Goal: Task Accomplishment & Management: Use online tool/utility

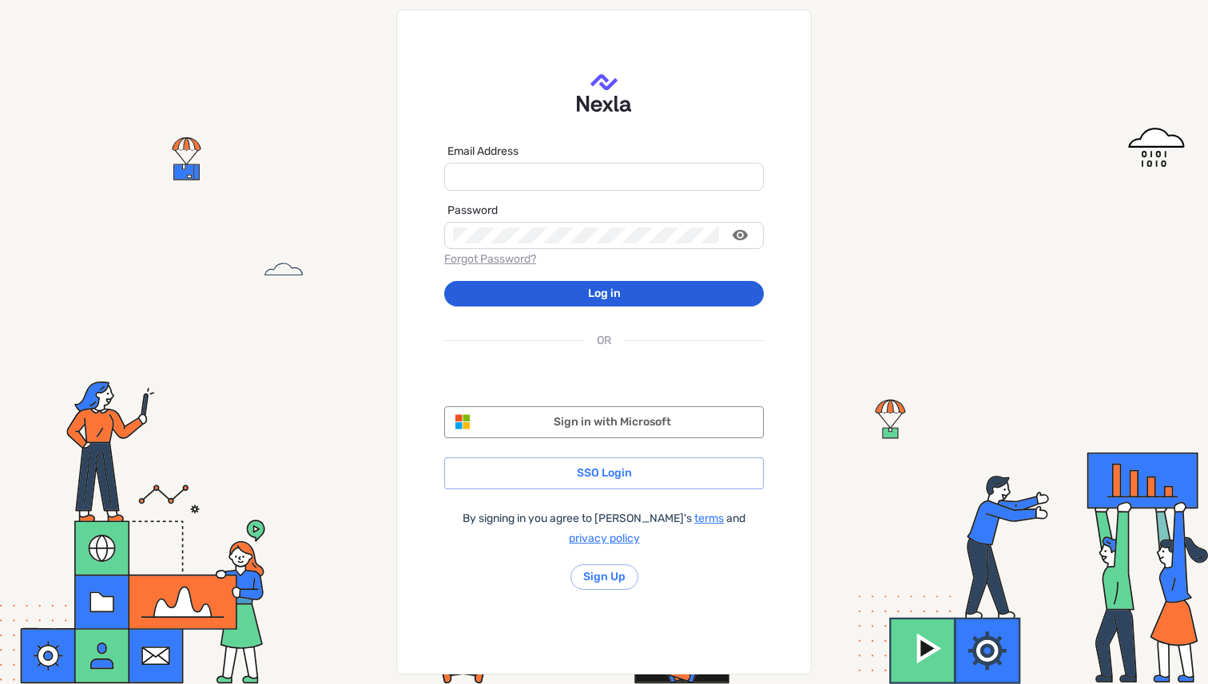
click at [982, 143] on div "Email Address Password Forgot Password? Log in OR MS-SymbolLockup Sign in with …" at bounding box center [604, 342] width 1208 height 684
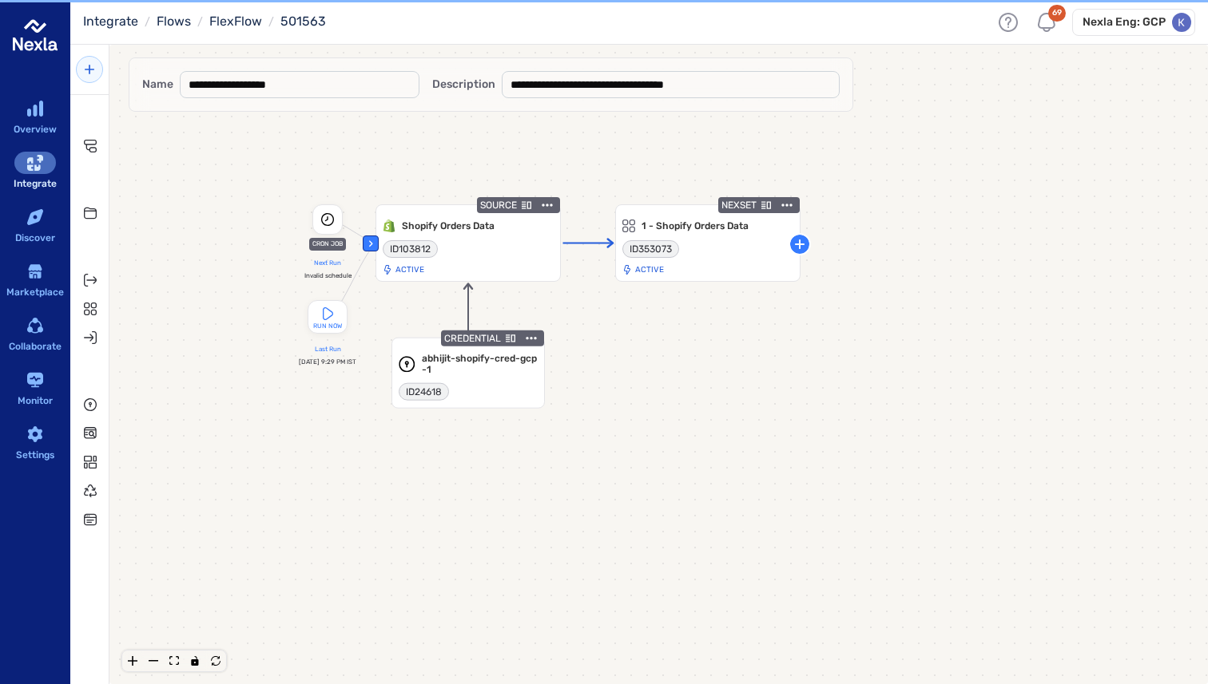
drag, startPoint x: 566, startPoint y: 276, endPoint x: 720, endPoint y: 347, distance: 170.1
click at [720, 347] on div "‹ CRON JOB Next Run Invalid schedule RUN NOW Last Run Aug 28th, 2025 at 9:29 PM…" at bounding box center [658, 389] width 1098 height 640
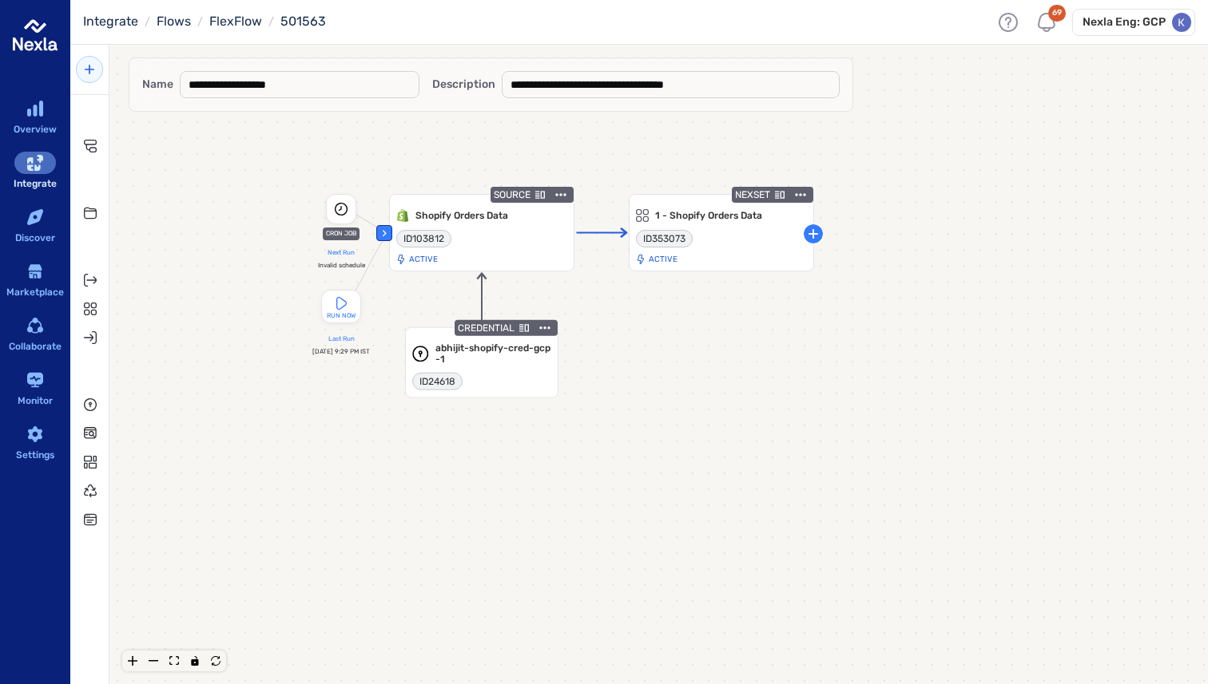
drag, startPoint x: 694, startPoint y: 145, endPoint x: 708, endPoint y: 135, distance: 17.1
click at [708, 135] on div "‹ CRON JOB Next Run Invalid schedule RUN NOW Last Run Aug 28th, 2025 at 9:29 PM…" at bounding box center [658, 389] width 1098 height 640
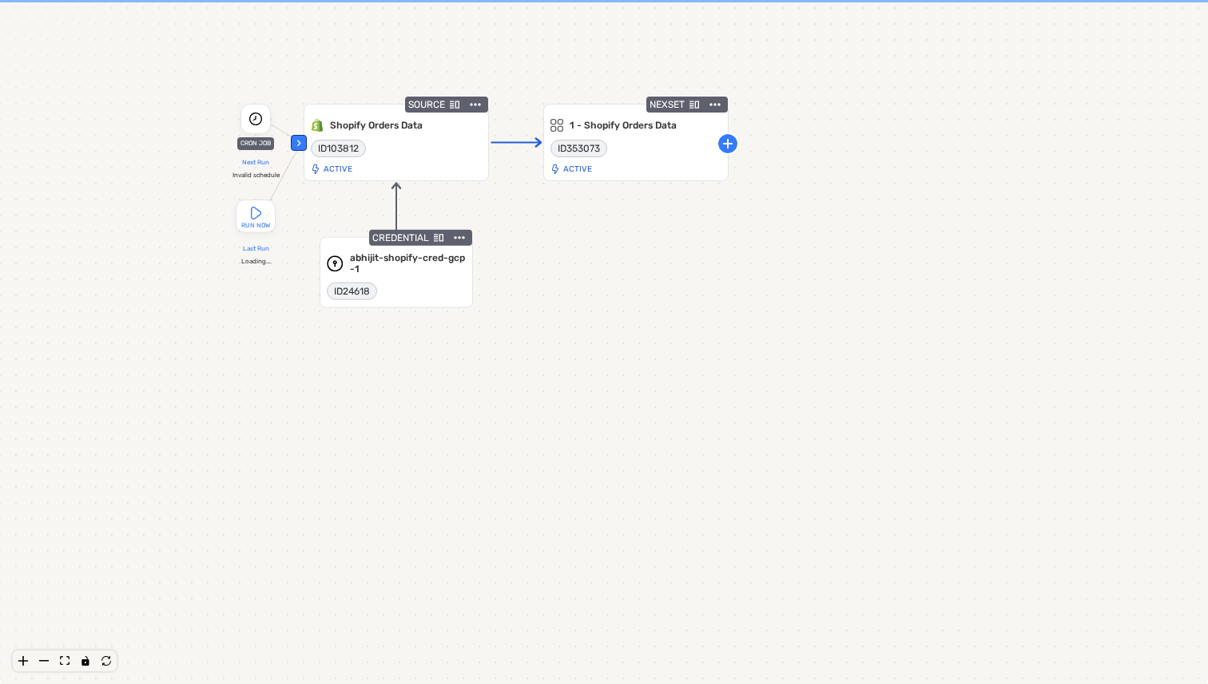
drag, startPoint x: 459, startPoint y: 252, endPoint x: 729, endPoint y: 359, distance: 290.4
click at [729, 359] on div "‹ CRON JOB Next Run Invalid schedule RUN NOW Last Run Loading... SOURCE Shopify…" at bounding box center [604, 342] width 1208 height 684
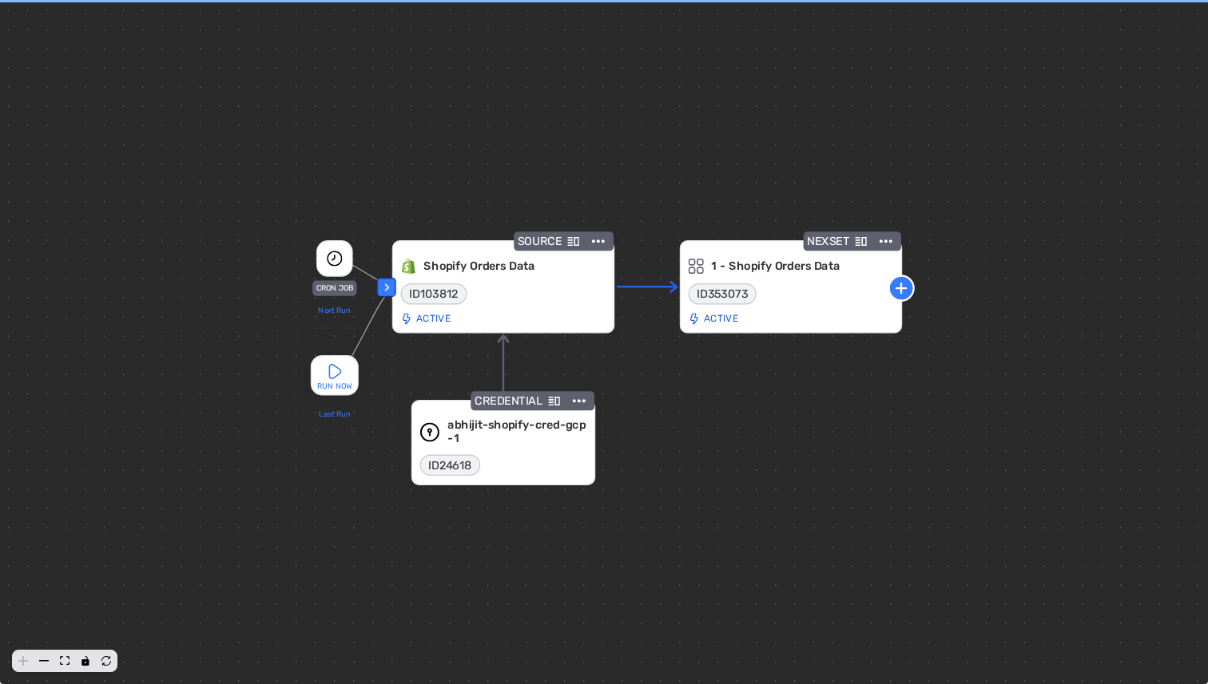
drag, startPoint x: 569, startPoint y: 150, endPoint x: 554, endPoint y: 171, distance: 25.3
click at [554, 171] on div "‹ CRON JOB Next Run Invalid schedule RUN NOW Last Run Aug 28th, 2025 at 9:29 PM…" at bounding box center [604, 342] width 1208 height 684
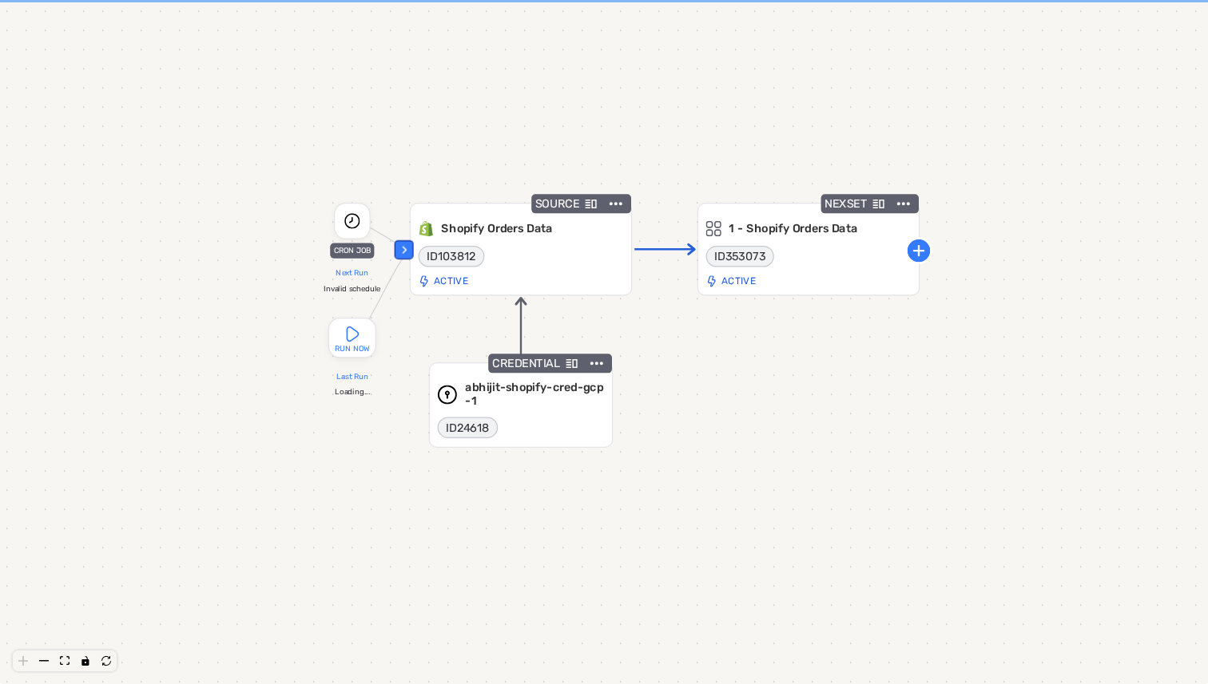
drag, startPoint x: 683, startPoint y: 168, endPoint x: 687, endPoint y: 148, distance: 20.4
click at [687, 148] on div "‹ CRON JOB Next Run Invalid schedule RUN NOW Last Run Loading... SOURCE Shopify…" at bounding box center [604, 342] width 1208 height 684
